Goal: Task Accomplishment & Management: Complete application form

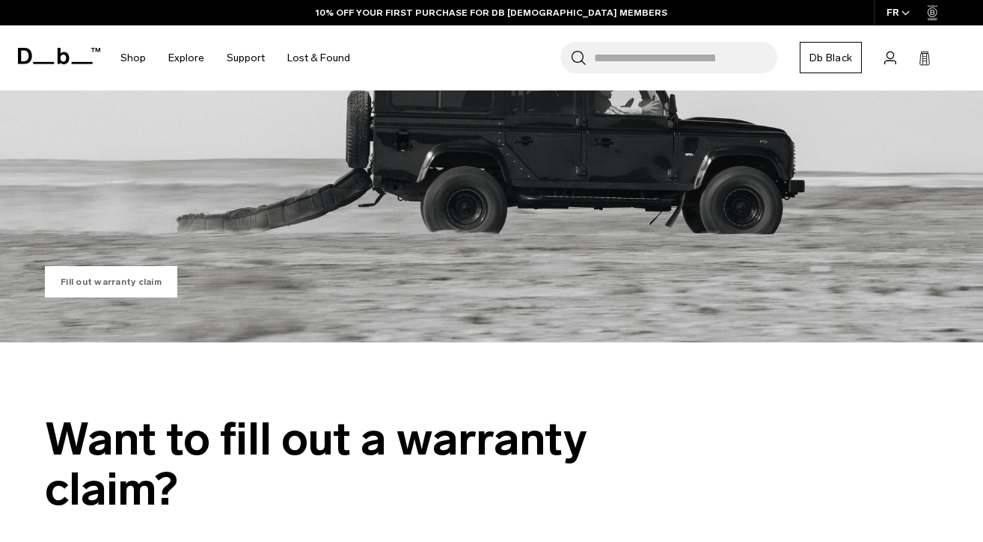
click at [129, 278] on link "Fill out warranty claim" at bounding box center [111, 281] width 132 height 31
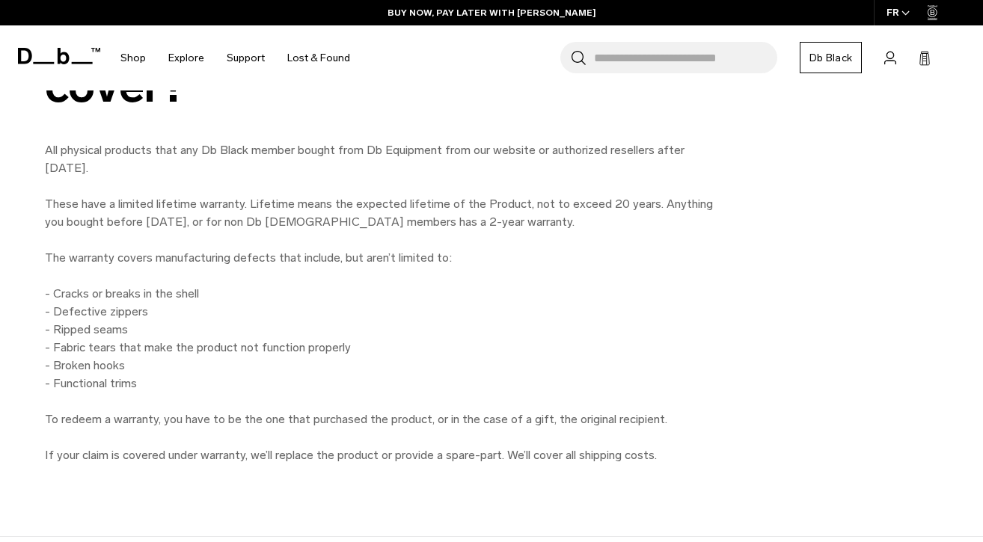
scroll to position [1175, 0]
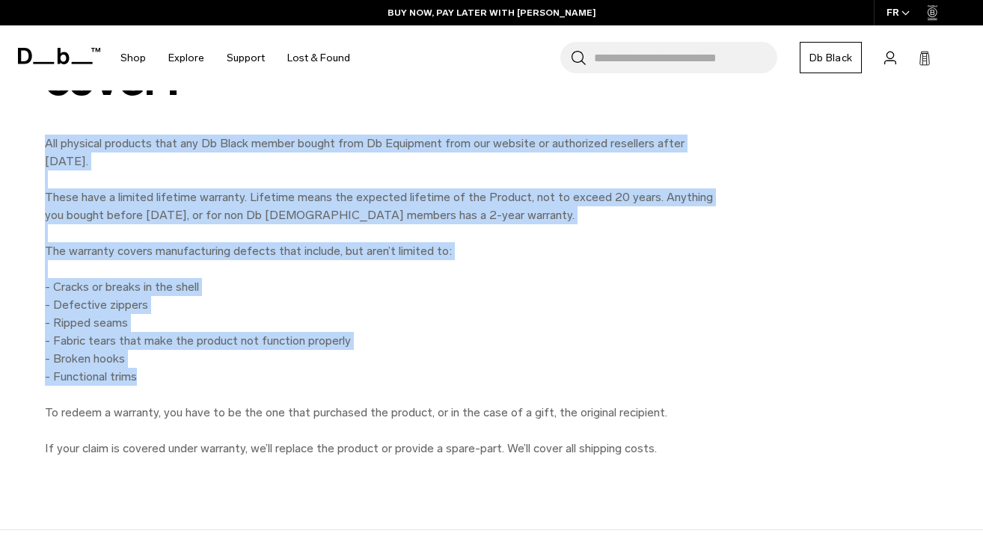
drag, startPoint x: 47, startPoint y: 142, endPoint x: 375, endPoint y: 382, distance: 405.8
click at [375, 382] on p "All physical products that any Db Black member bought from Db Equipment from ou…" at bounding box center [381, 278] width 673 height 287
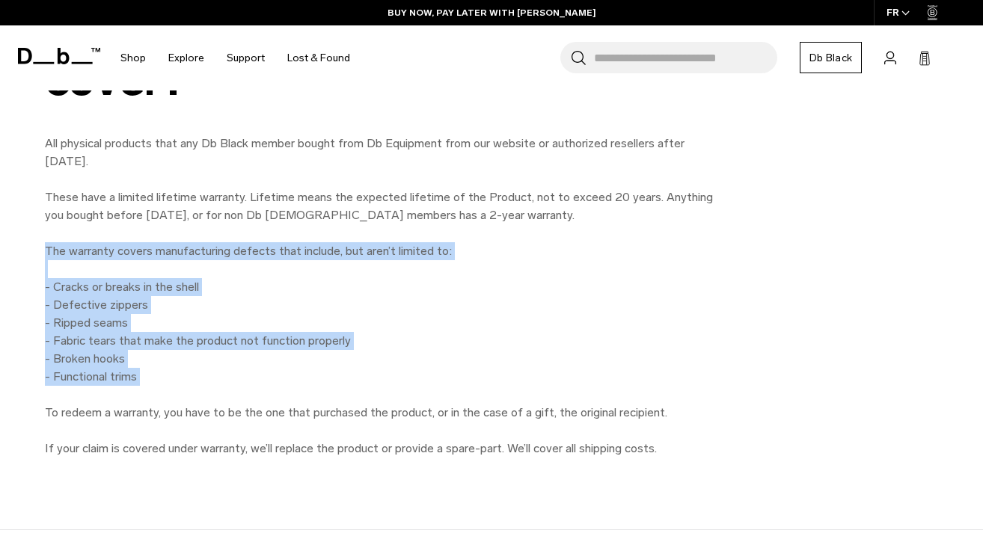
drag, startPoint x: 46, startPoint y: 246, endPoint x: 161, endPoint y: 387, distance: 181.3
click at [161, 387] on p "All physical products that any Db Black member bought from Db Equipment from ou…" at bounding box center [381, 278] width 673 height 287
copy p "The warranty covers manufacturing defects that include, but aren’t limited to: …"
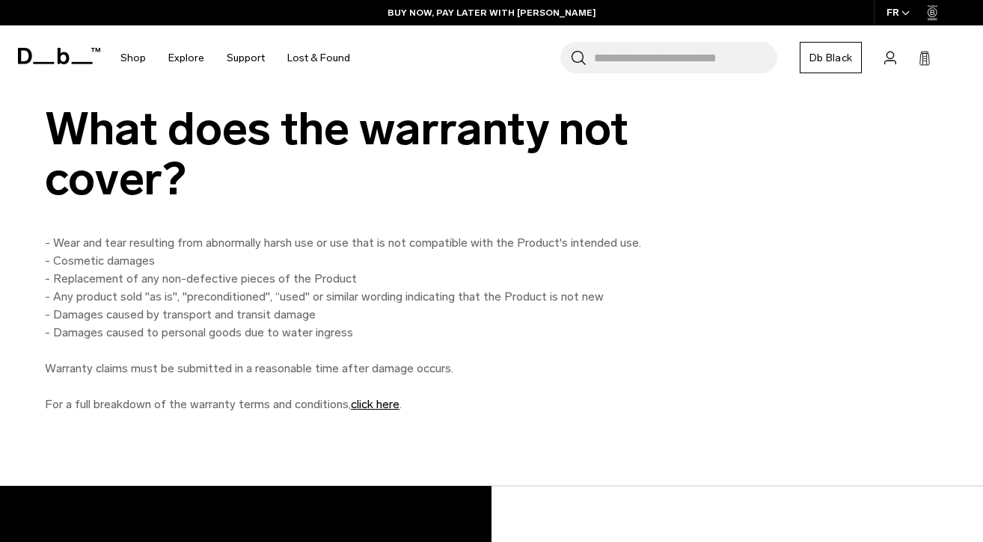
scroll to position [1690, 0]
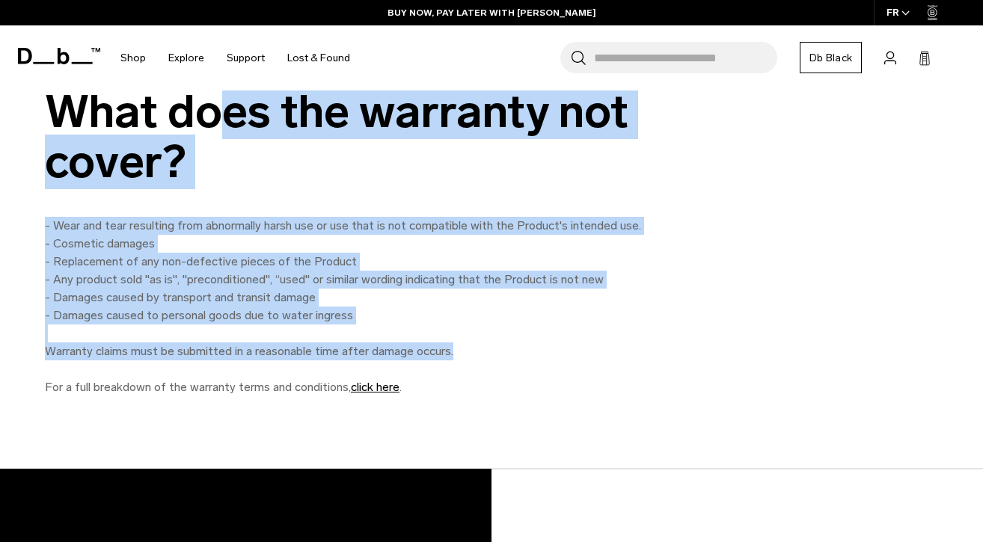
drag, startPoint x: 52, startPoint y: 111, endPoint x: 465, endPoint y: 352, distance: 478.5
click at [465, 352] on div "What does the warranty not cover? - Wear and tear resulting from abnormally har…" at bounding box center [491, 242] width 983 height 310
copy div "What does the warranty not cover? - Wear and tear resulting from abnormally har…"
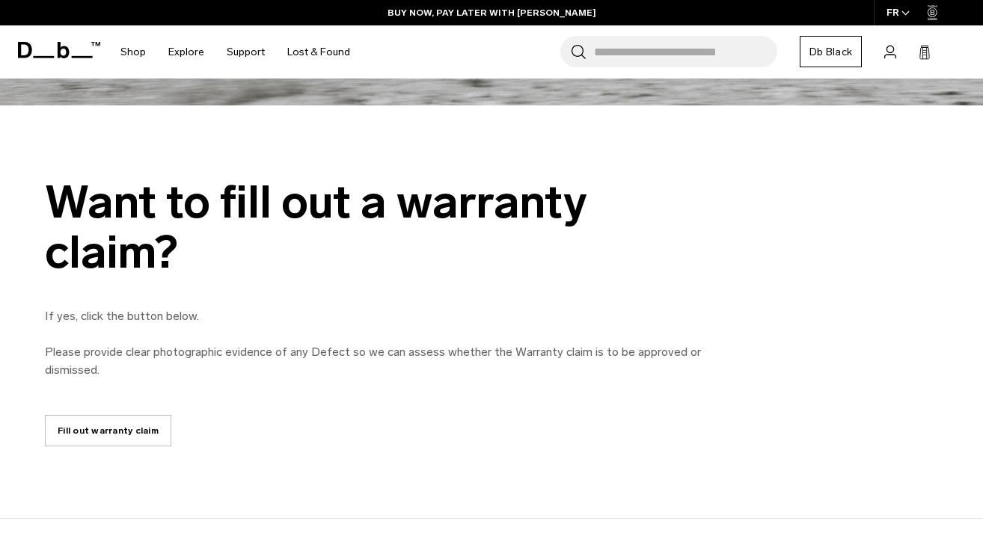
scroll to position [599, 0]
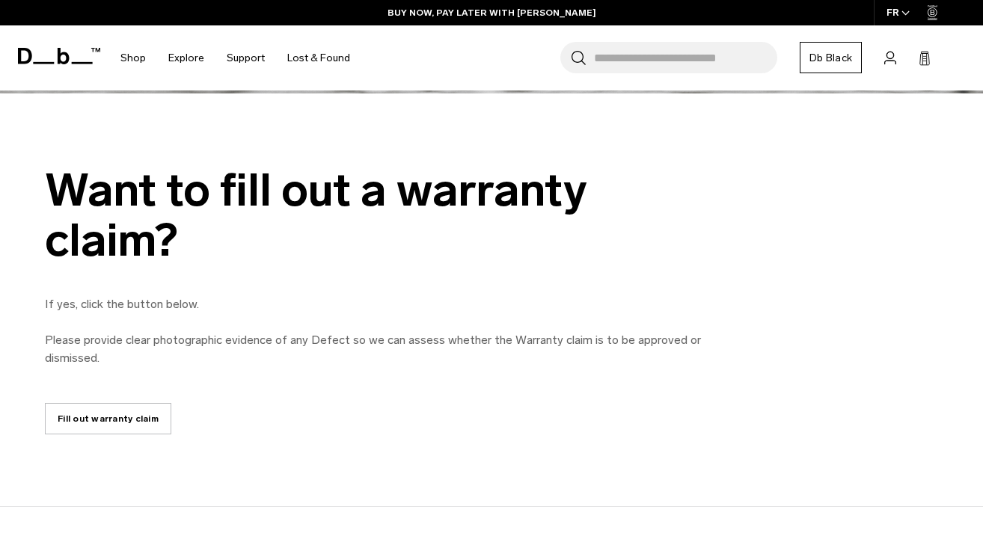
click at [117, 425] on link "Fill out warranty claim" at bounding box center [108, 418] width 126 height 31
